Goal: Find specific page/section: Find specific page/section

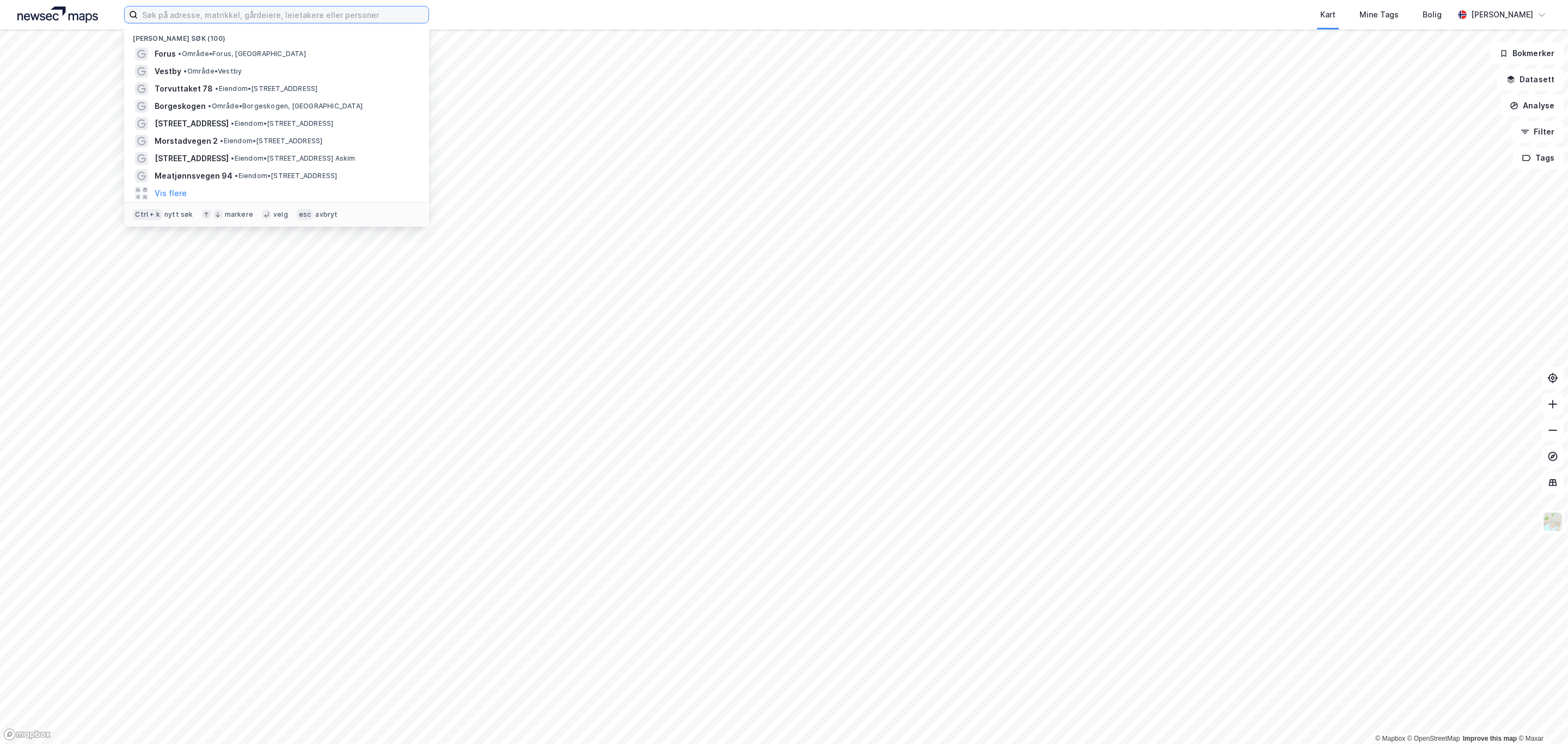
click at [263, 8] on input at bounding box center [283, 15] width 291 height 17
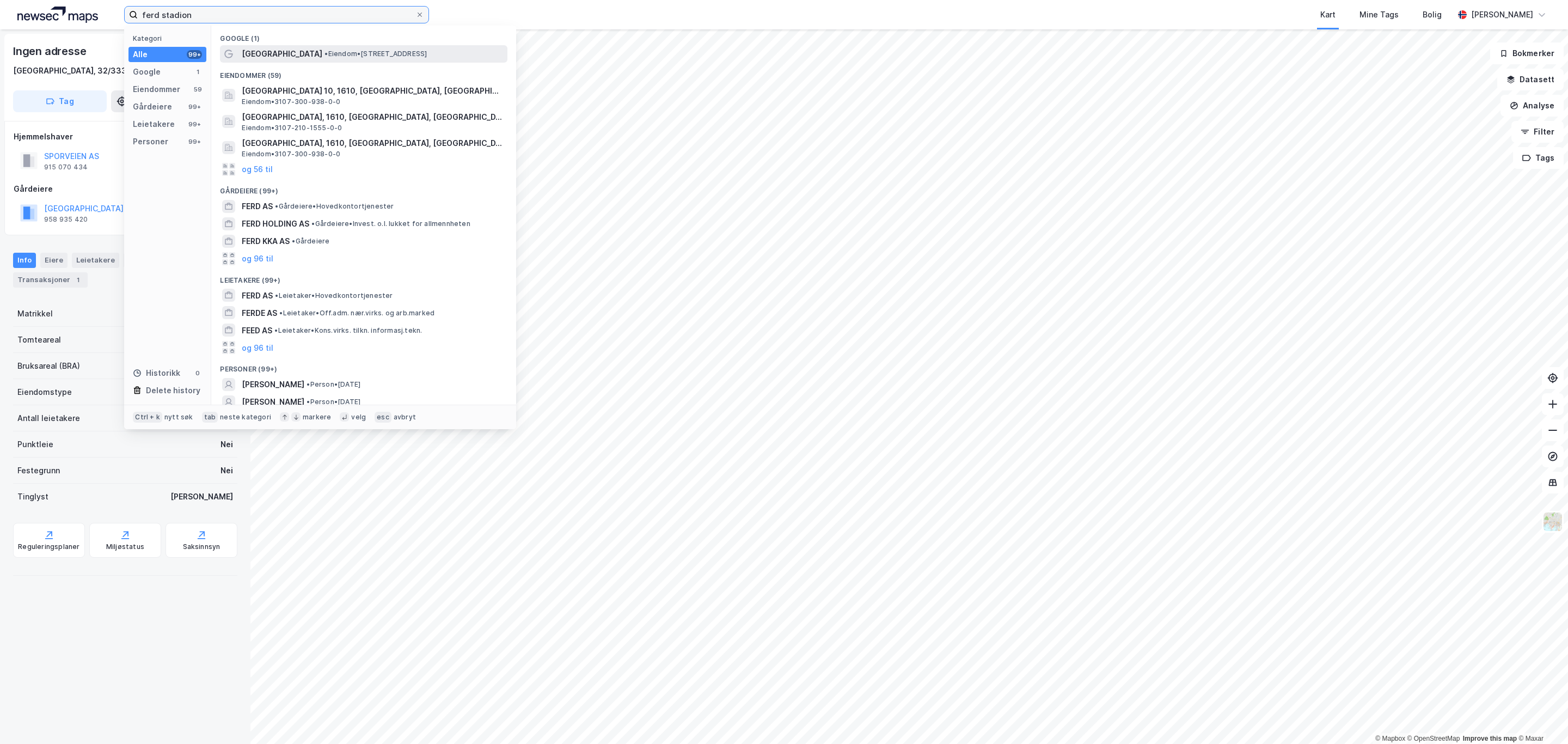
type input "ferd stadion"
click at [340, 54] on span "• Eiendom • [STREET_ADDRESS]" at bounding box center [376, 54] width 103 height 9
